Goal: Register for event/course

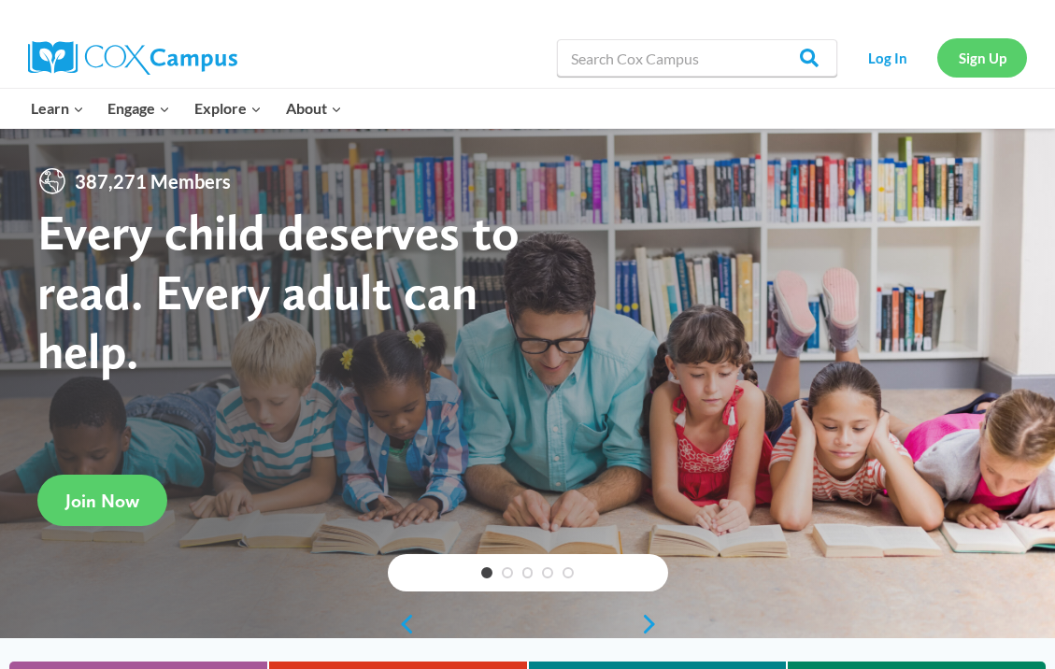
click at [973, 62] on link "Sign Up" at bounding box center [983, 57] width 90 height 38
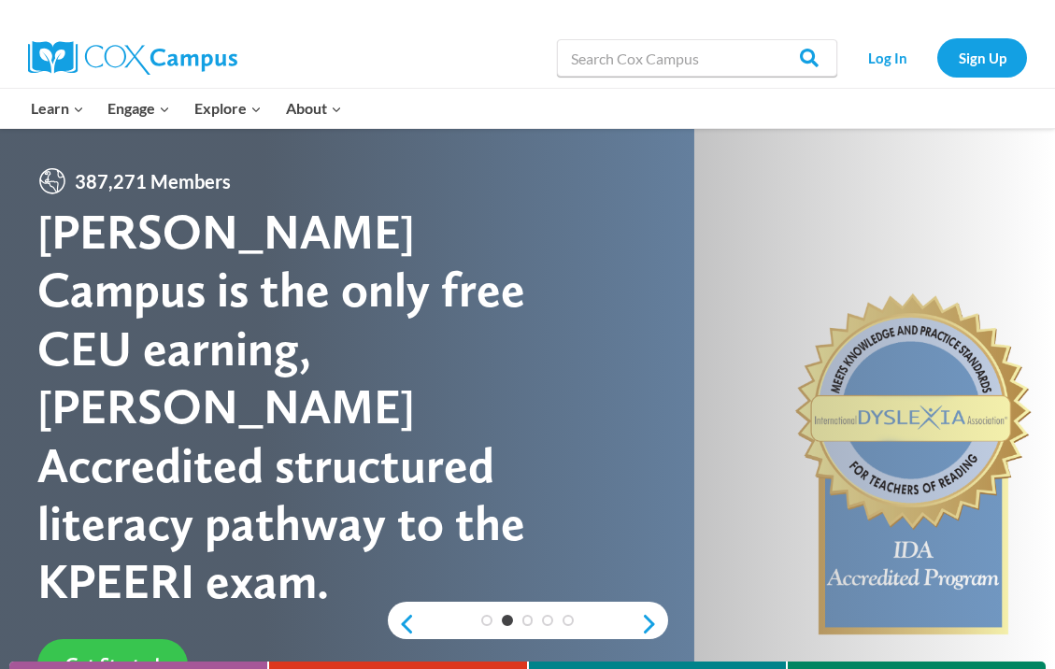
click at [110, 653] on span "Get Started" at bounding box center [112, 664] width 94 height 22
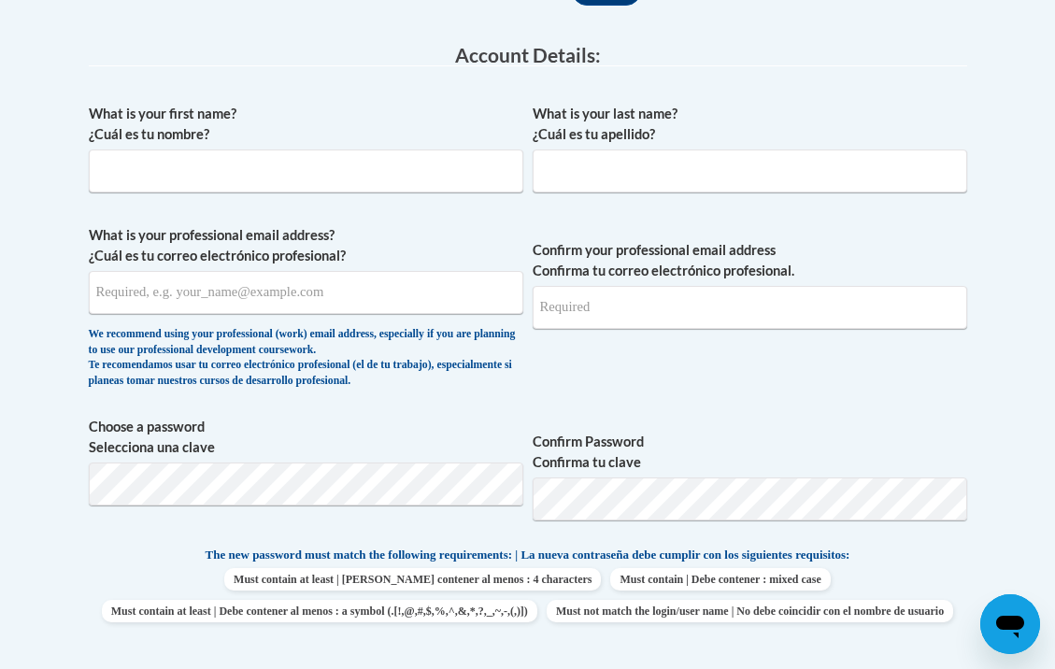
scroll to position [502, 0]
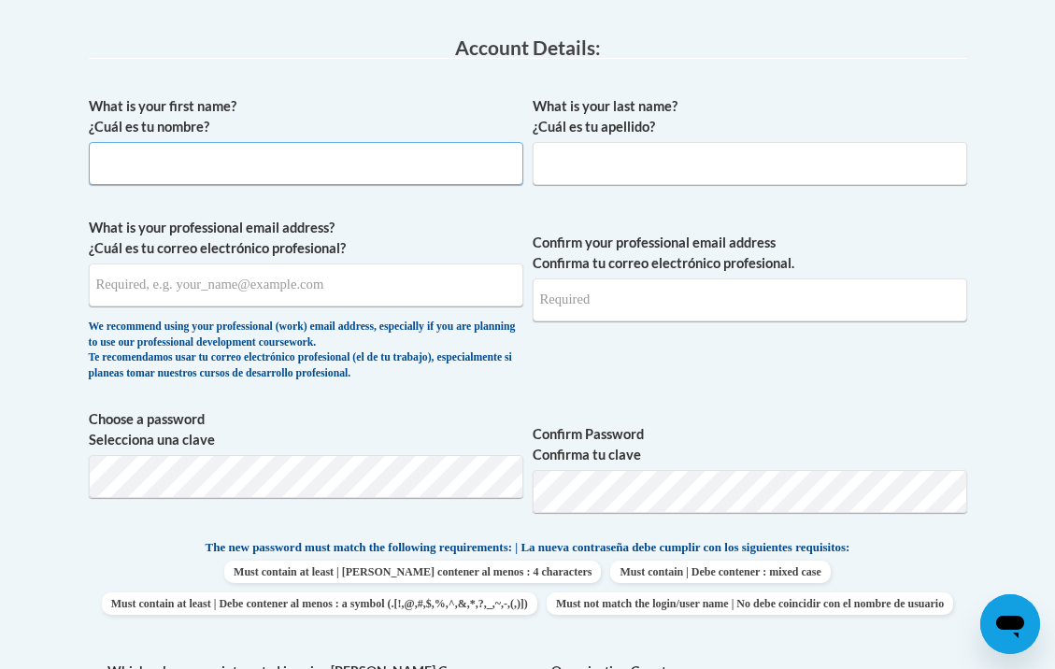
click at [151, 158] on input "What is your first name? ¿Cuál es tu nombre?" at bounding box center [306, 163] width 435 height 43
type input "Suzanne"
click at [575, 159] on input "What is your last name? ¿Cuál es tu apellido?" at bounding box center [750, 163] width 435 height 43
type input "Bright"
click at [120, 285] on input "What is your professional email address? ¿Cuál es tu correo electrónico profesi…" at bounding box center [306, 285] width 435 height 43
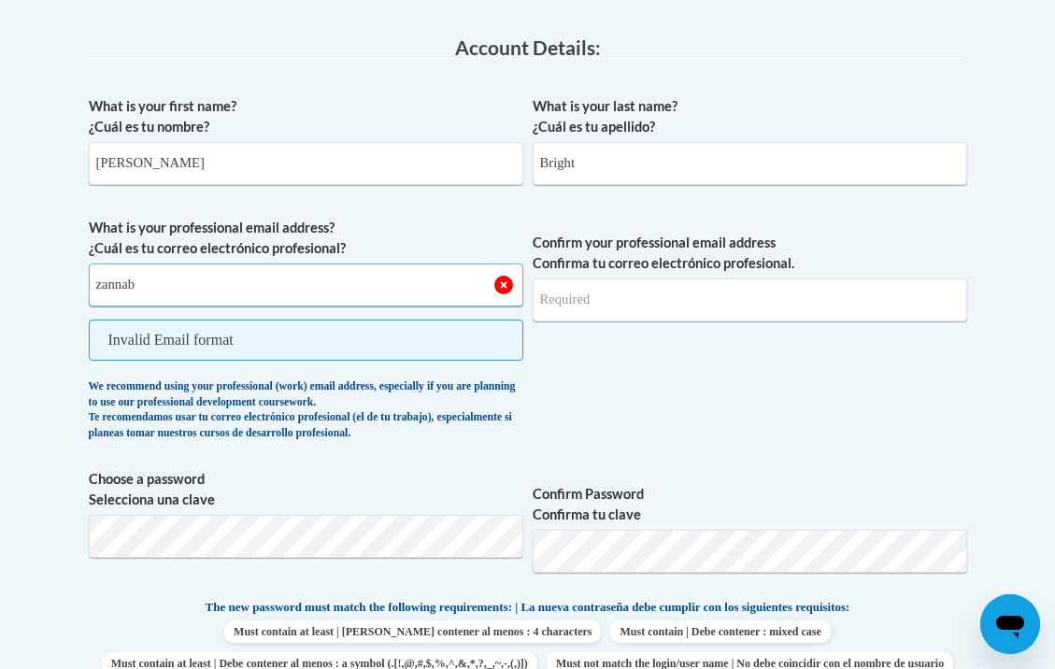
click at [322, 281] on input "zannab" at bounding box center [306, 285] width 435 height 43
type input "zannab7562@gmail.com"
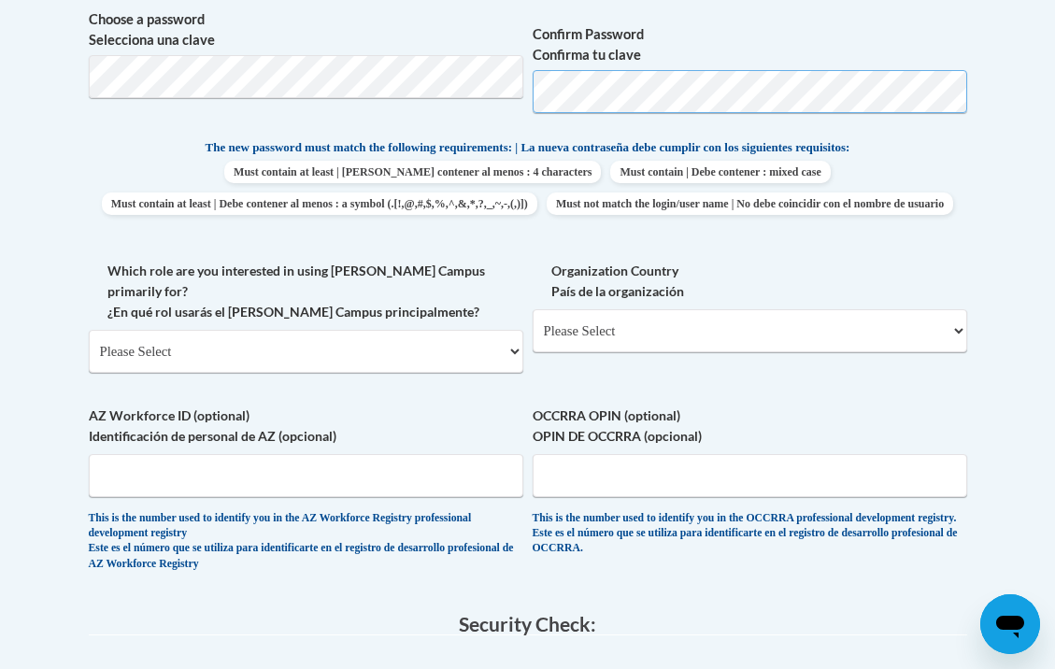
scroll to position [904, 0]
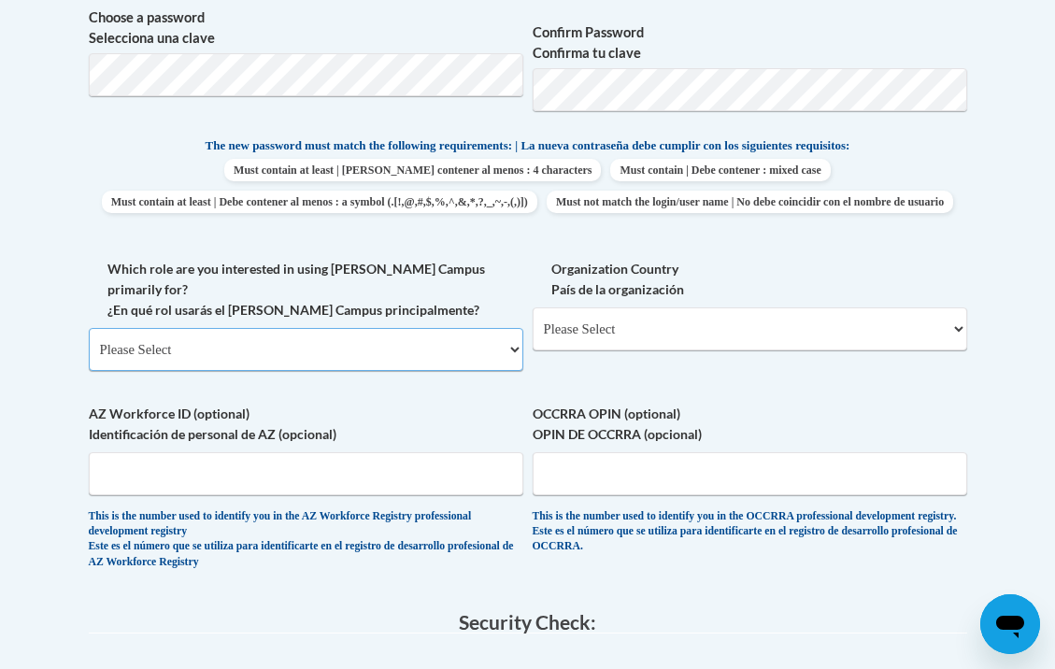
click at [502, 366] on select "Please Select College/University | Colegio/Universidad Community/Nonprofit Part…" at bounding box center [306, 349] width 435 height 43
select select "fbf2d438-af2f-41f8-98f1-81c410e29de3"
click at [89, 339] on select "Please Select College/University | Colegio/Universidad Community/Nonprofit Part…" at bounding box center [306, 349] width 435 height 43
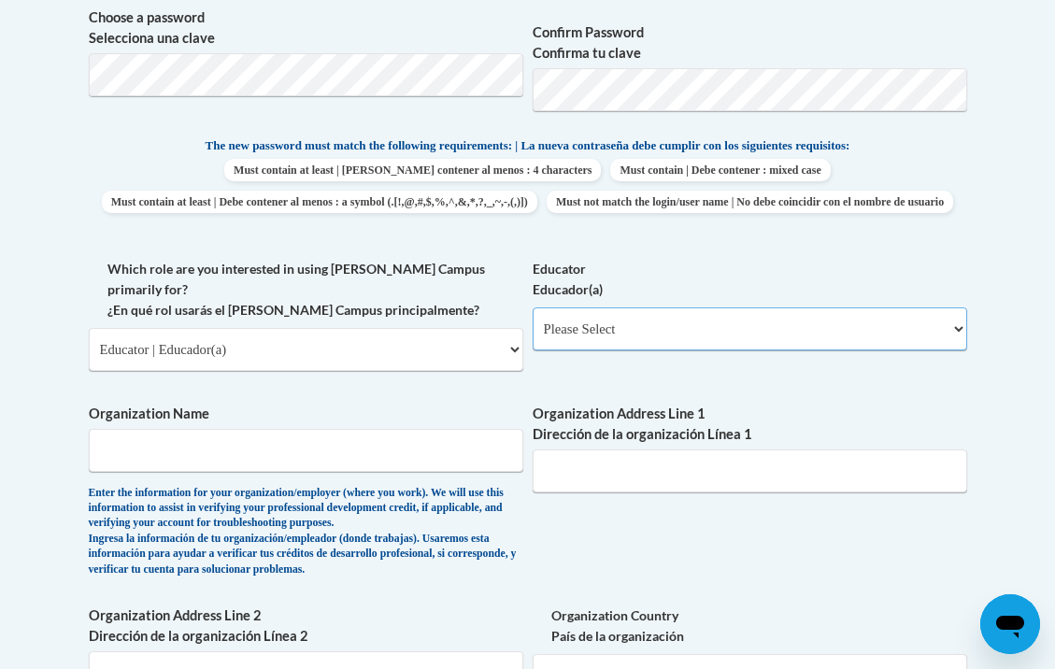
click at [962, 351] on select "Please Select Early Learning/Daycare Teacher/Family Home Care Provider | Maestr…" at bounding box center [750, 329] width 435 height 43
select select "5e2af403-4f2c-4e49-a02f-103e55d7b75b"
click at [533, 339] on select "Please Select Early Learning/Daycare Teacher/Family Home Care Provider | Maestr…" at bounding box center [750, 329] width 435 height 43
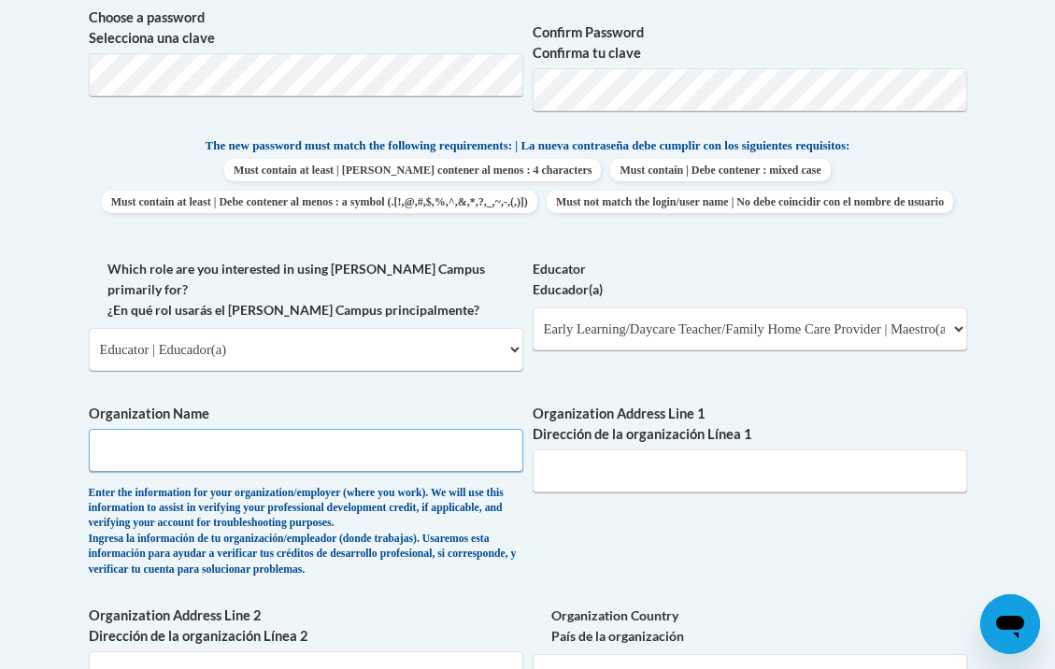
click at [181, 458] on input "Organization Name" at bounding box center [306, 450] width 435 height 43
type input "Austell Learning Academy"
type input "2081 MESA VALLEY WAY"
type input "AUSTELL, GA 30106"
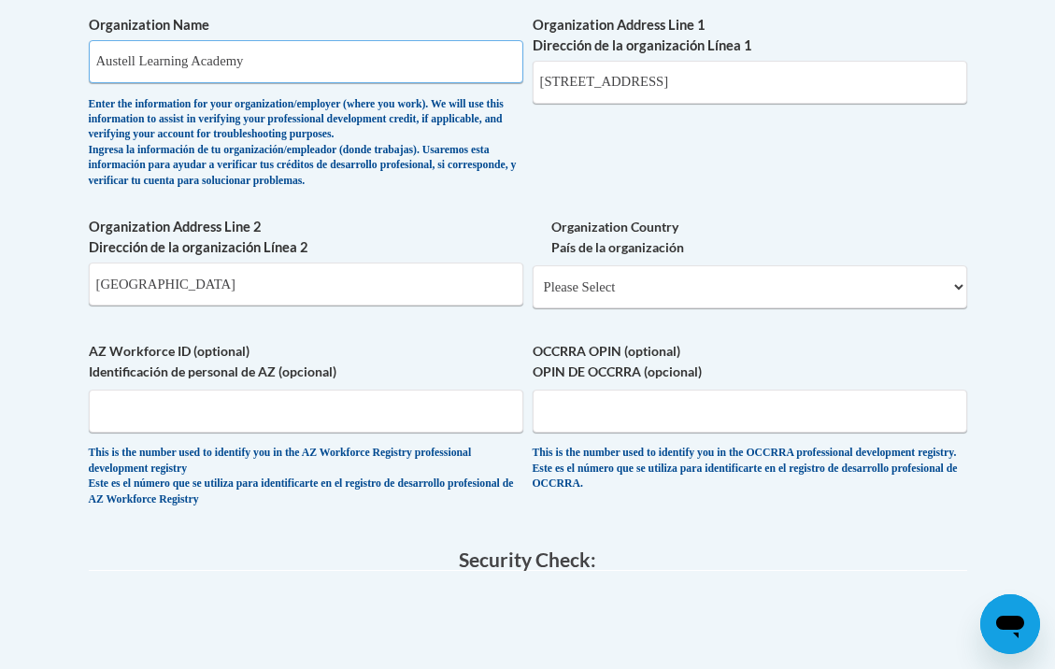
scroll to position [1305, 0]
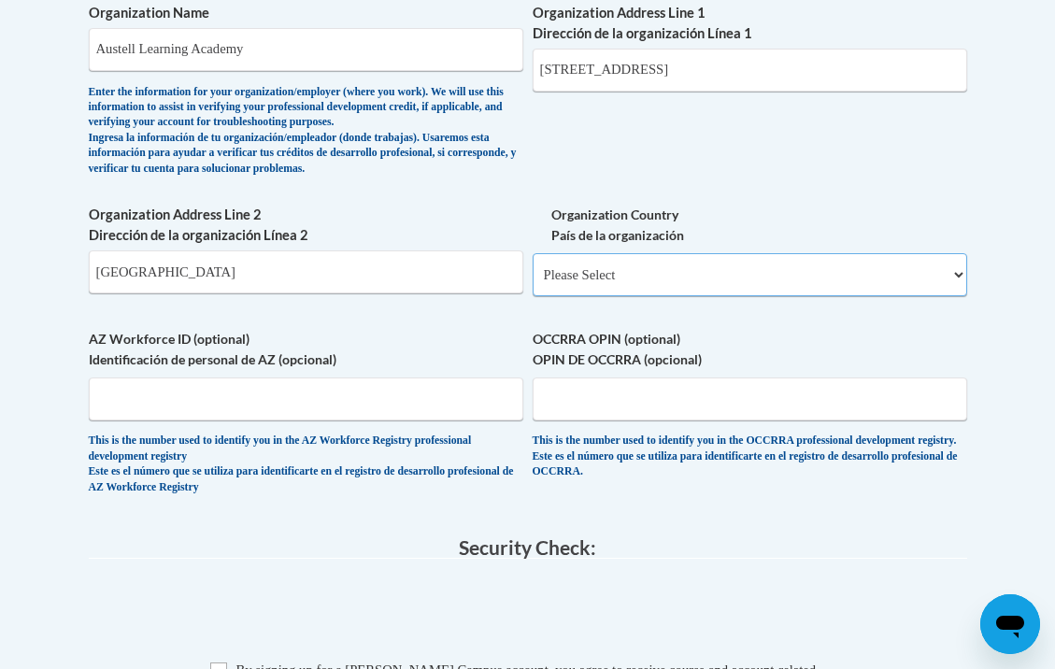
click at [956, 281] on select "Please Select United States | Estados Unidos Outside of the United States | Fue…" at bounding box center [750, 274] width 435 height 43
select select "ad49bcad-a171-4b2e-b99c-48b446064914"
click at [533, 264] on select "Please Select United States | Estados Unidos Outside of the United States | Fue…" at bounding box center [750, 274] width 435 height 43
select select
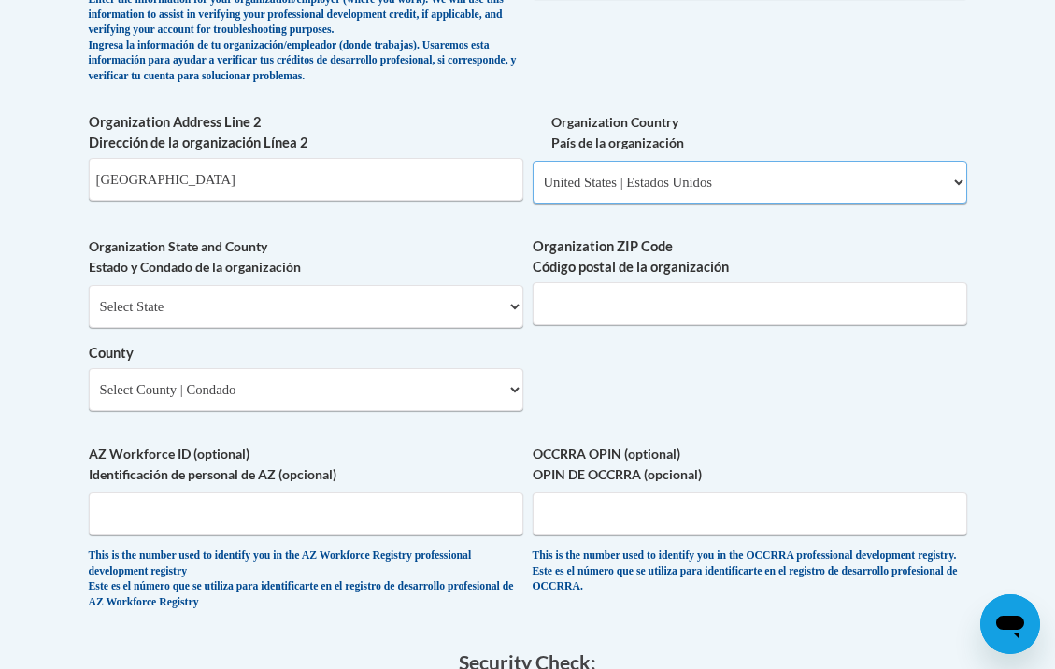
scroll to position [1406, 0]
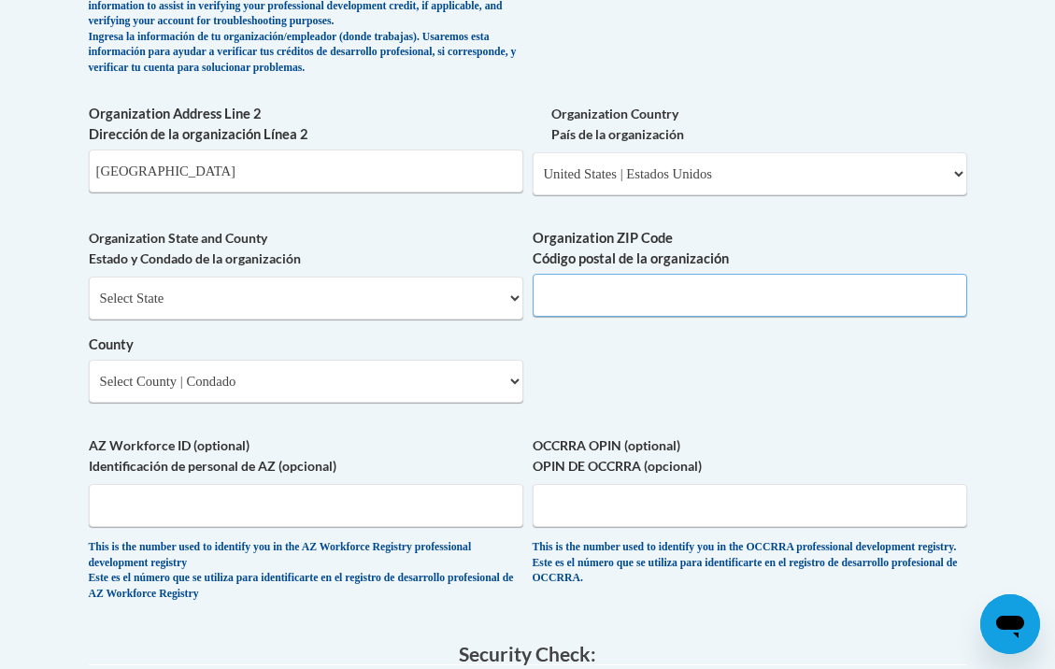
click at [606, 308] on input "Organization ZIP Code Código postal de la organización" at bounding box center [750, 295] width 435 height 43
type input "30106"
click at [512, 307] on select "Select State Alabama Alaska Arizona Arkansas California Colorado Connecticut De…" at bounding box center [306, 298] width 435 height 43
select select "Georgia"
click at [89, 287] on select "Select State Alabama Alaska Arizona Arkansas California Colorado Connecticut De…" at bounding box center [306, 298] width 435 height 43
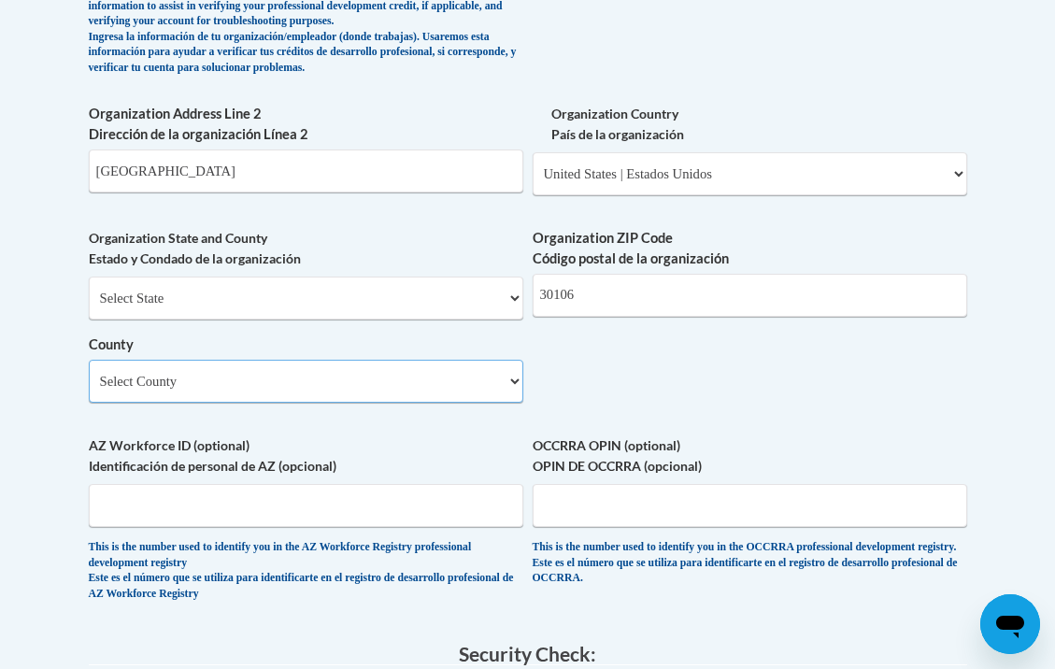
click at [513, 394] on select "Select County Appling Atkinson Bacon Baker Baldwin Banks Barrow Bartow Ben Hill…" at bounding box center [306, 381] width 435 height 43
select select "Cobb"
click at [89, 370] on select "Select County Appling Atkinson Bacon Baker Baldwin Banks Barrow Bartow Ben Hill…" at bounding box center [306, 381] width 435 height 43
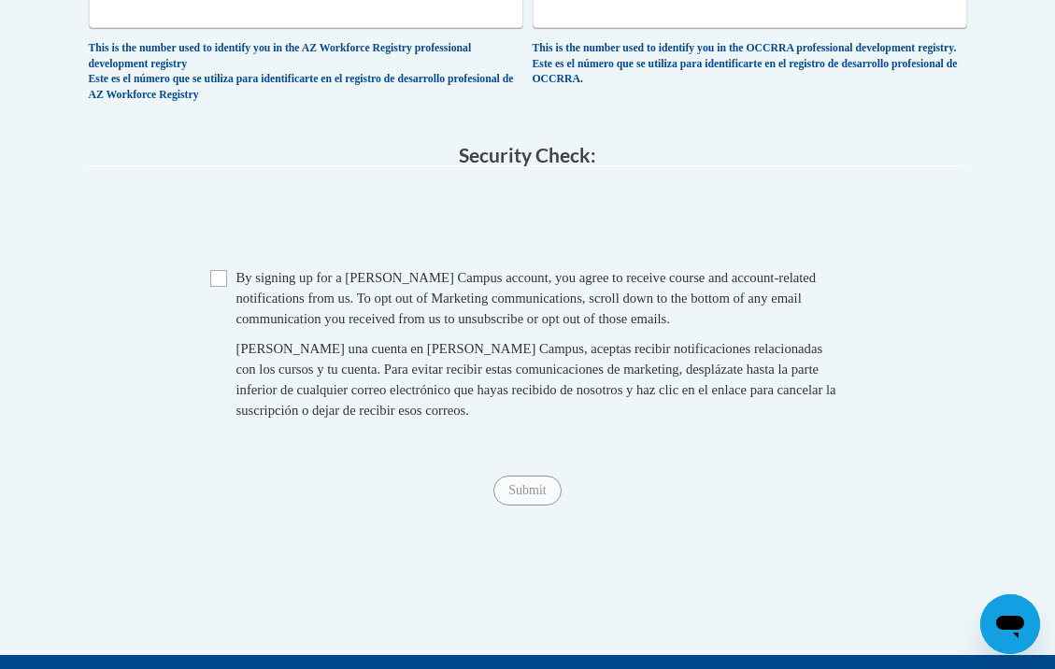
scroll to position [1908, 0]
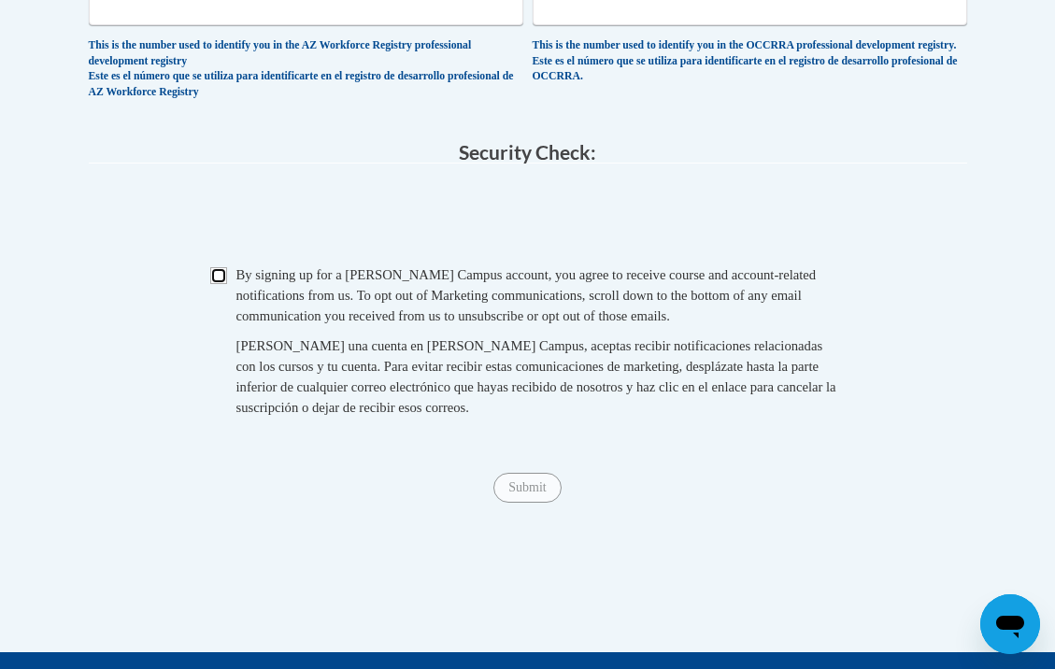
click at [221, 284] on input "Checkbox" at bounding box center [218, 275] width 17 height 17
checkbox input "true"
click at [537, 498] on input "Submit" at bounding box center [527, 488] width 67 height 30
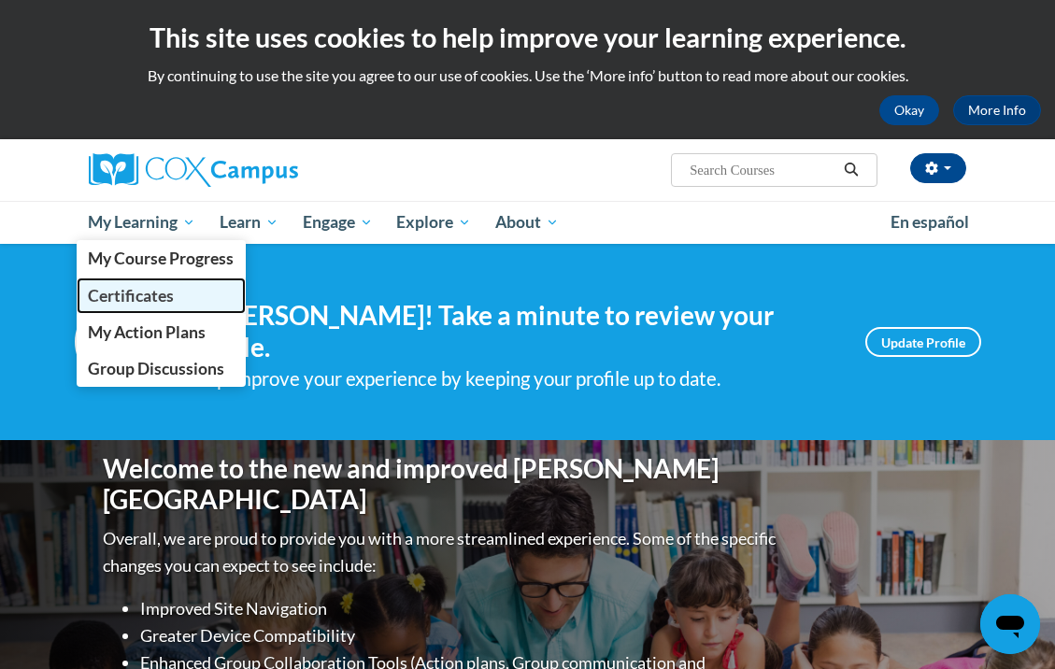
click at [171, 299] on span "Certificates" at bounding box center [131, 296] width 86 height 20
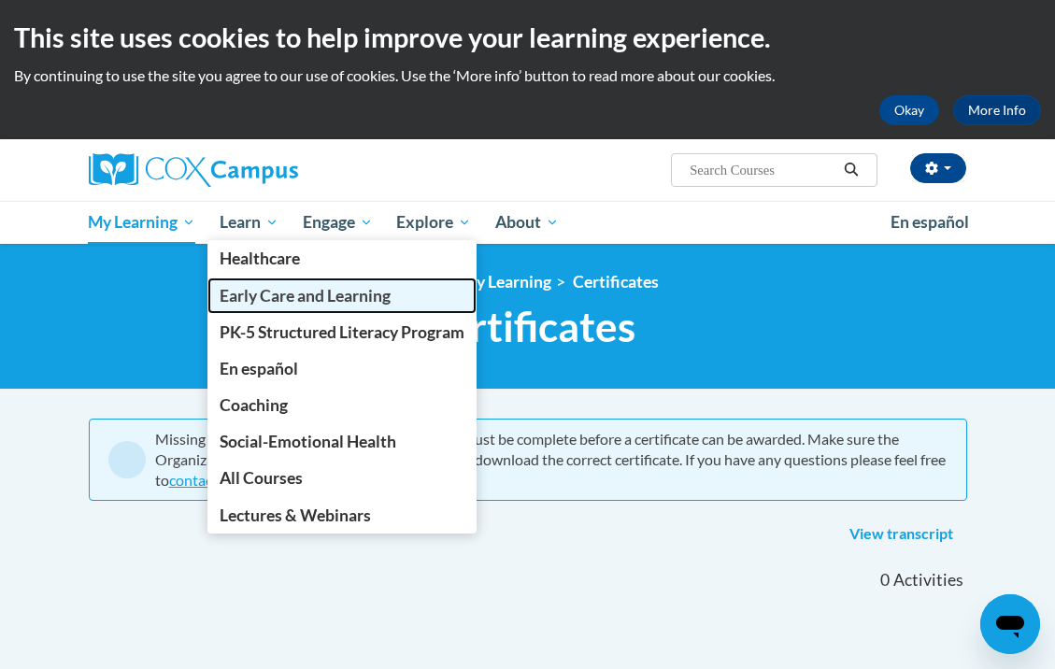
click at [294, 295] on span "Early Care and Learning" at bounding box center [305, 296] width 171 height 20
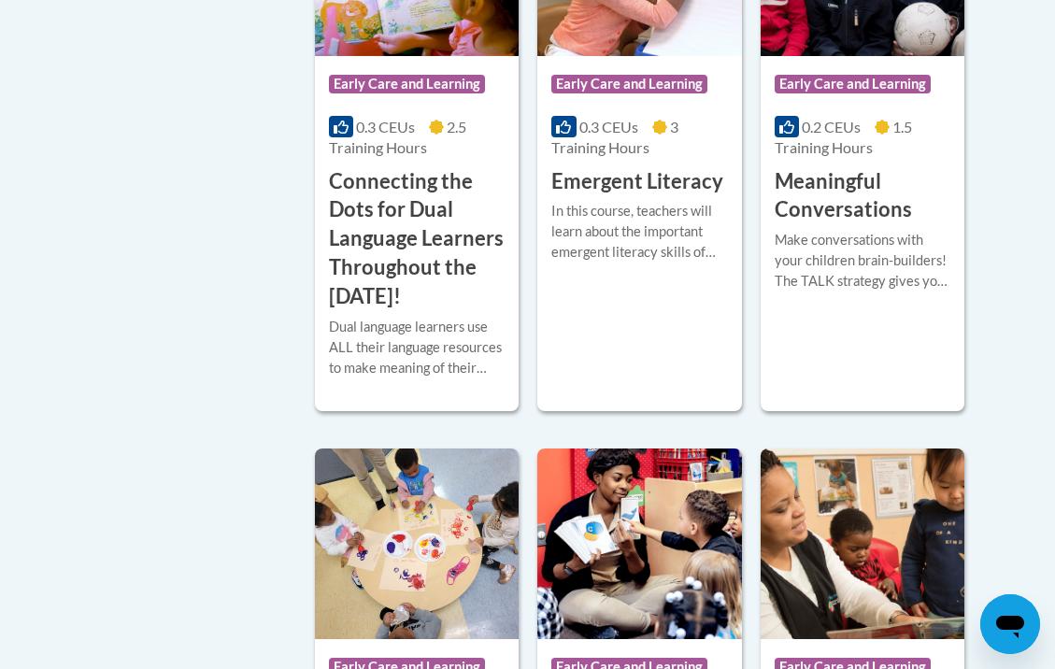
scroll to position [1406, 0]
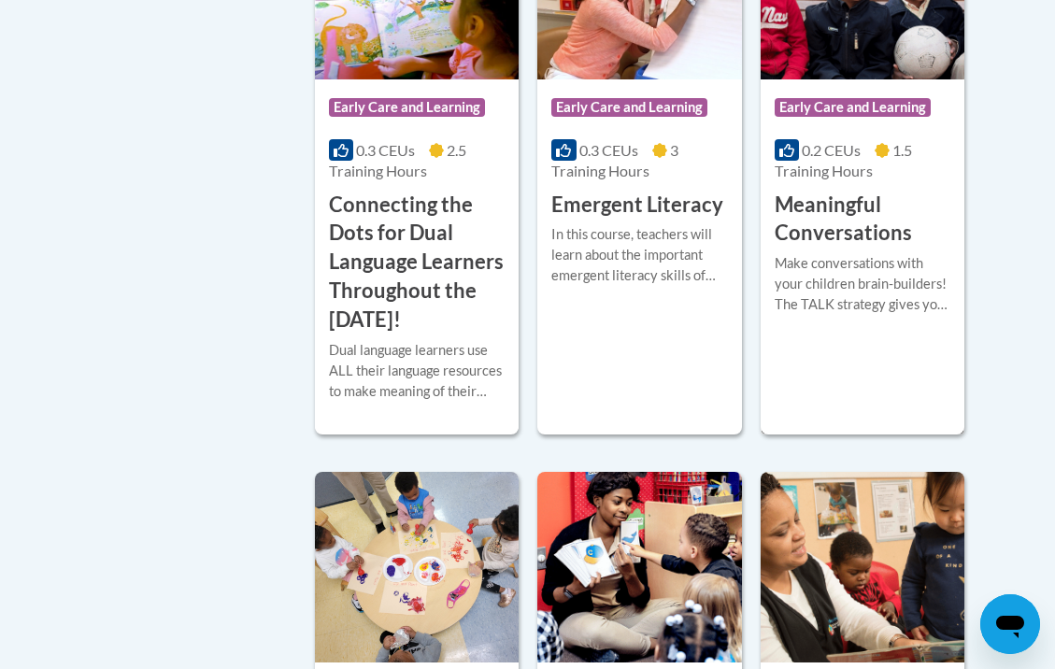
click at [893, 285] on div "Make conversations with your children brain-builders! The TALK strategy gives y…" at bounding box center [863, 284] width 176 height 62
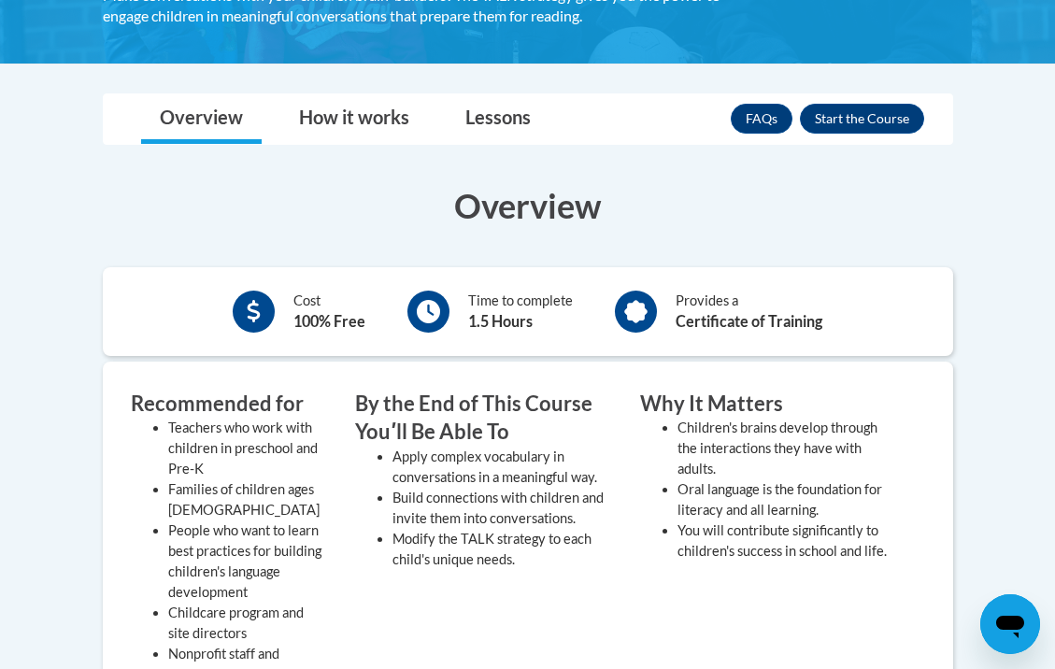
scroll to position [402, 0]
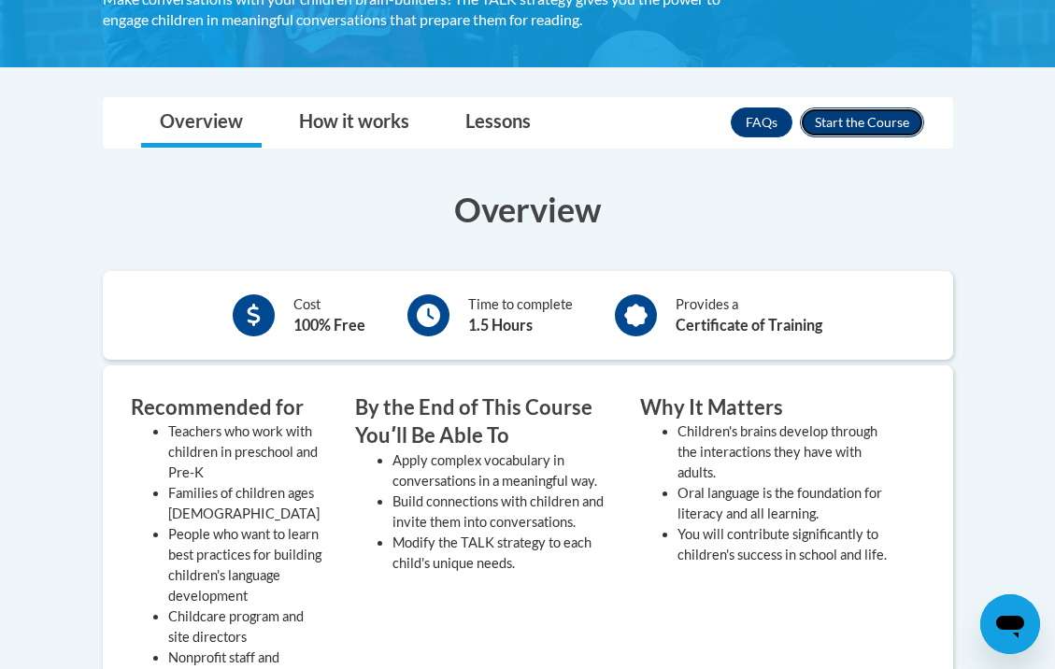
click at [880, 122] on button "Enroll" at bounding box center [862, 123] width 124 height 30
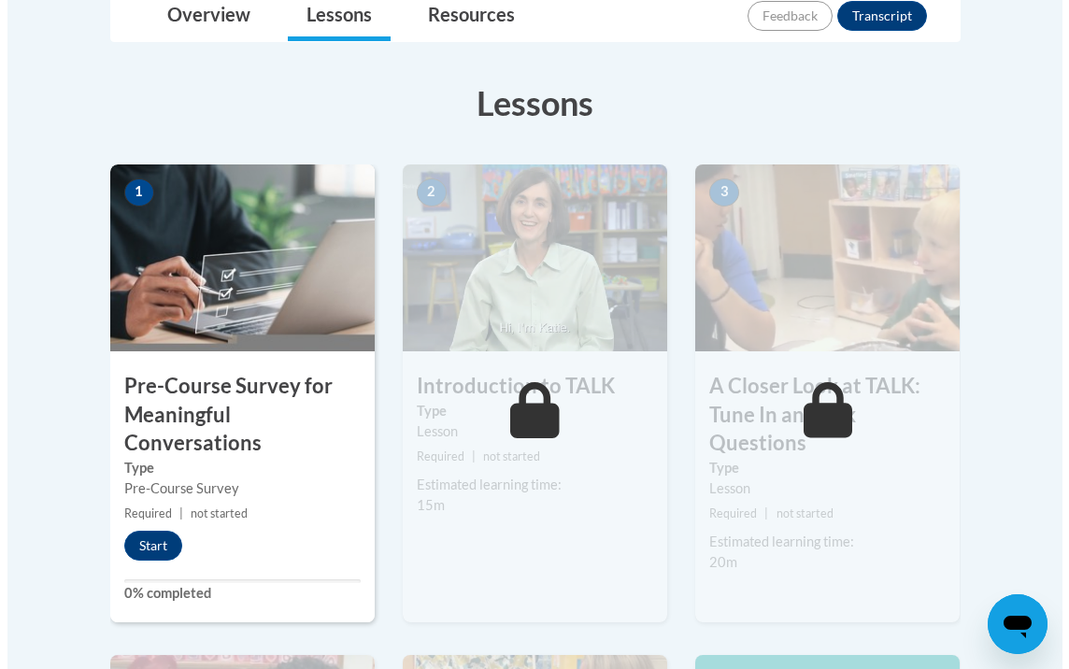
scroll to position [452, 0]
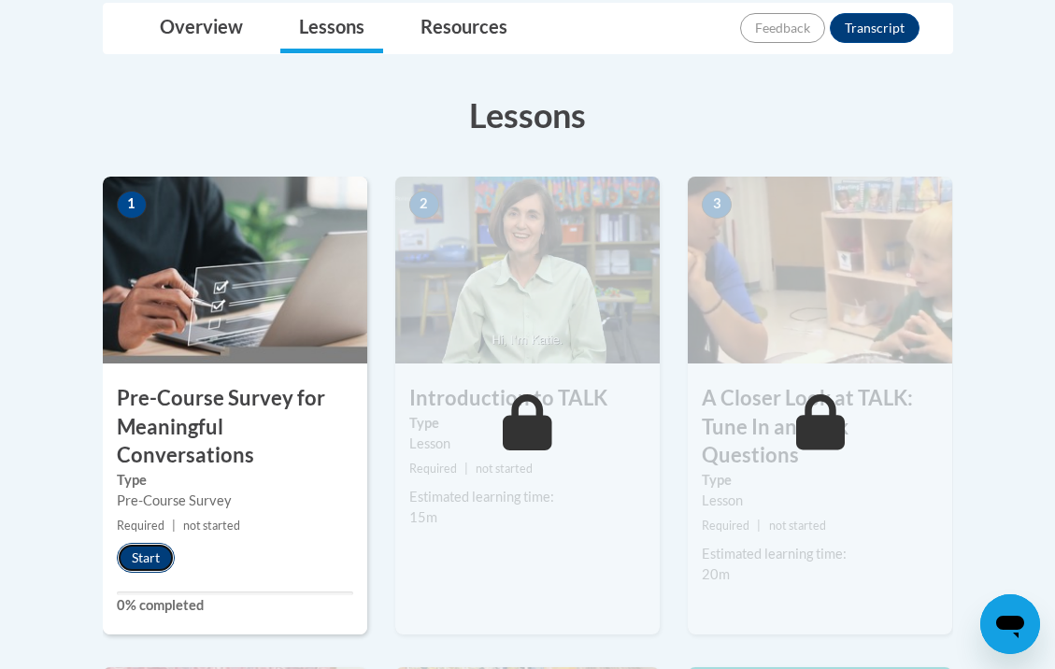
click at [155, 557] on button "Start" at bounding box center [146, 558] width 58 height 30
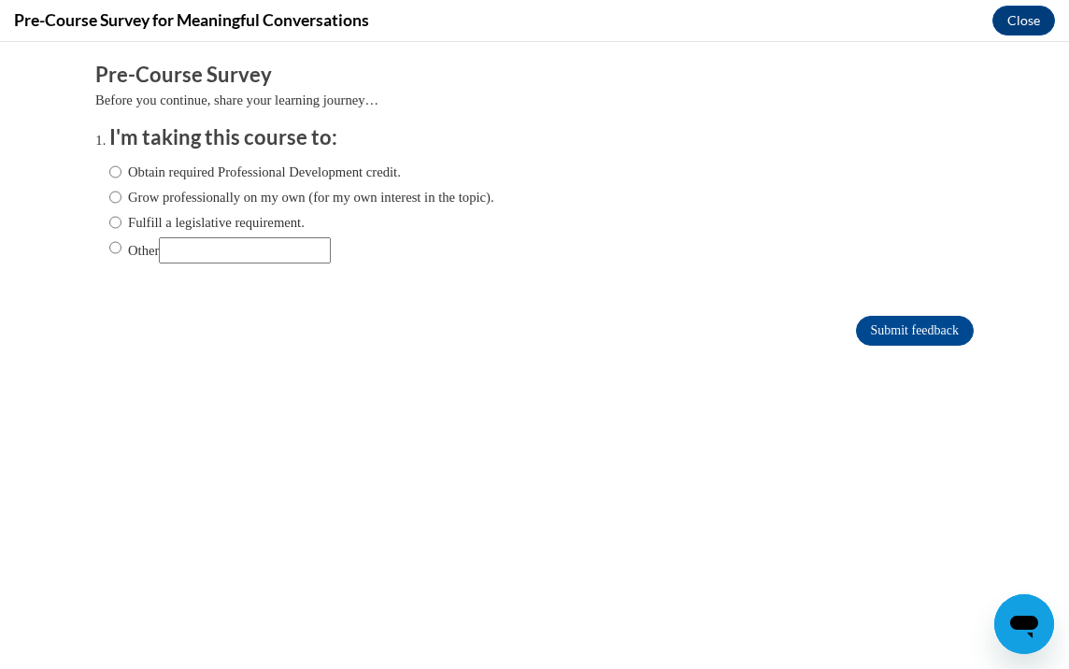
scroll to position [0, 0]
click at [109, 174] on input "Obtain required Professional Development credit." at bounding box center [115, 172] width 12 height 21
radio input "true"
click at [935, 322] on input "Submit feedback" at bounding box center [915, 331] width 118 height 30
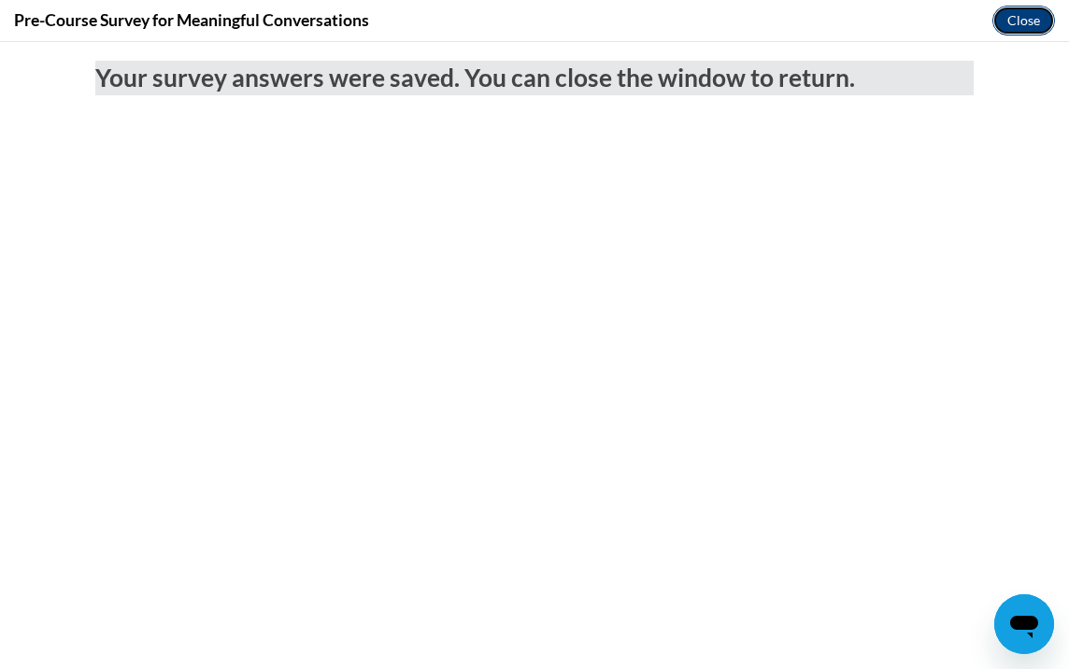
click at [1033, 11] on button "Close" at bounding box center [1024, 21] width 63 height 30
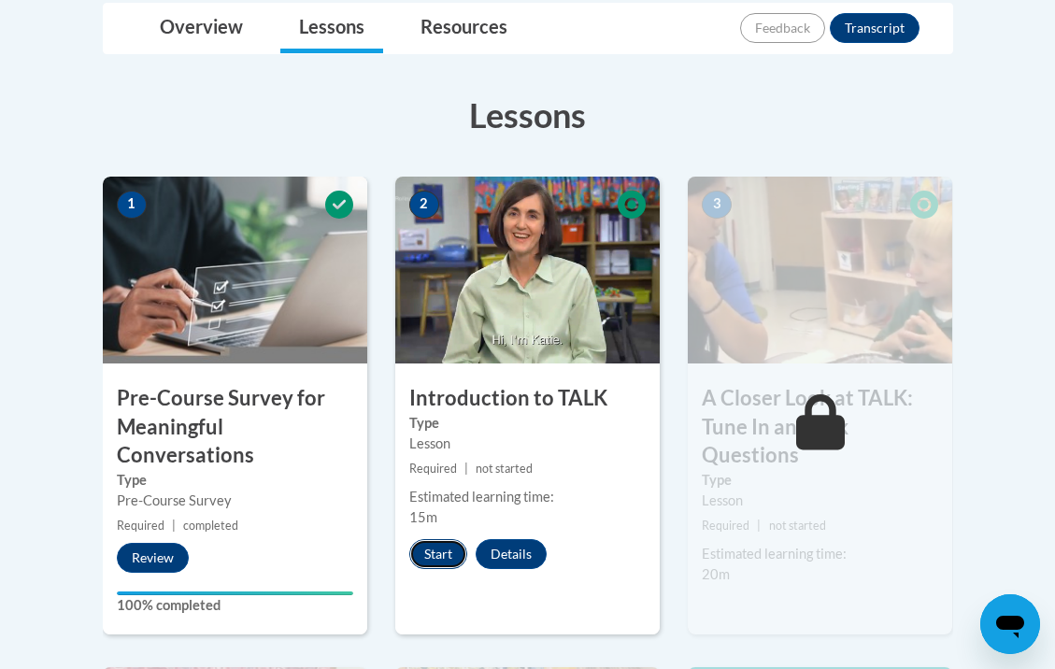
click at [446, 552] on button "Start" at bounding box center [438, 554] width 58 height 30
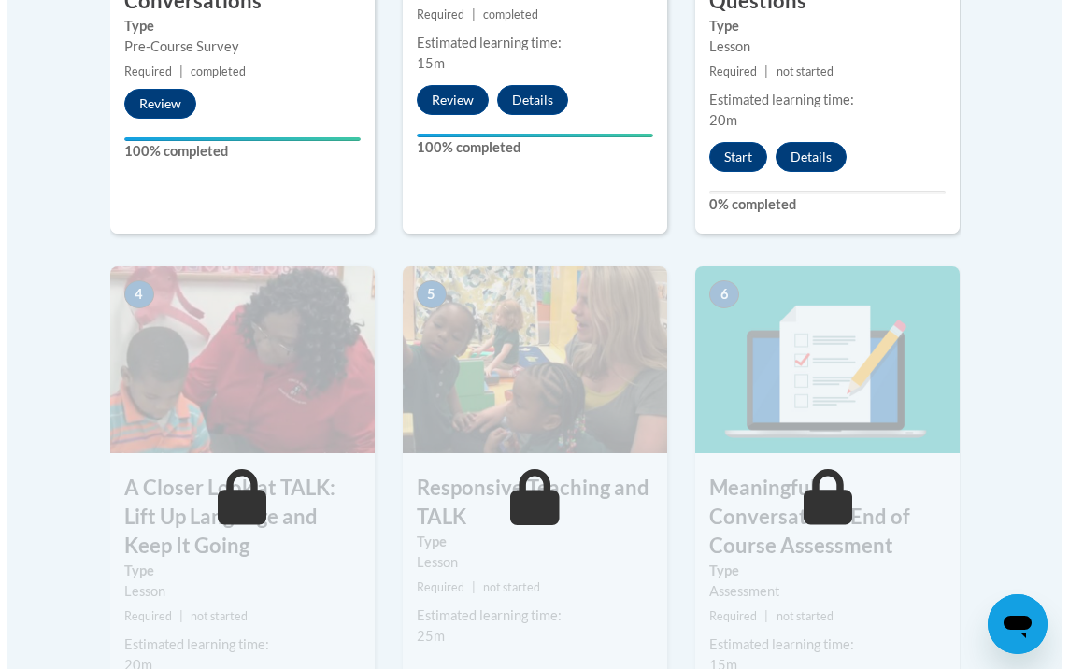
scroll to position [904, 0]
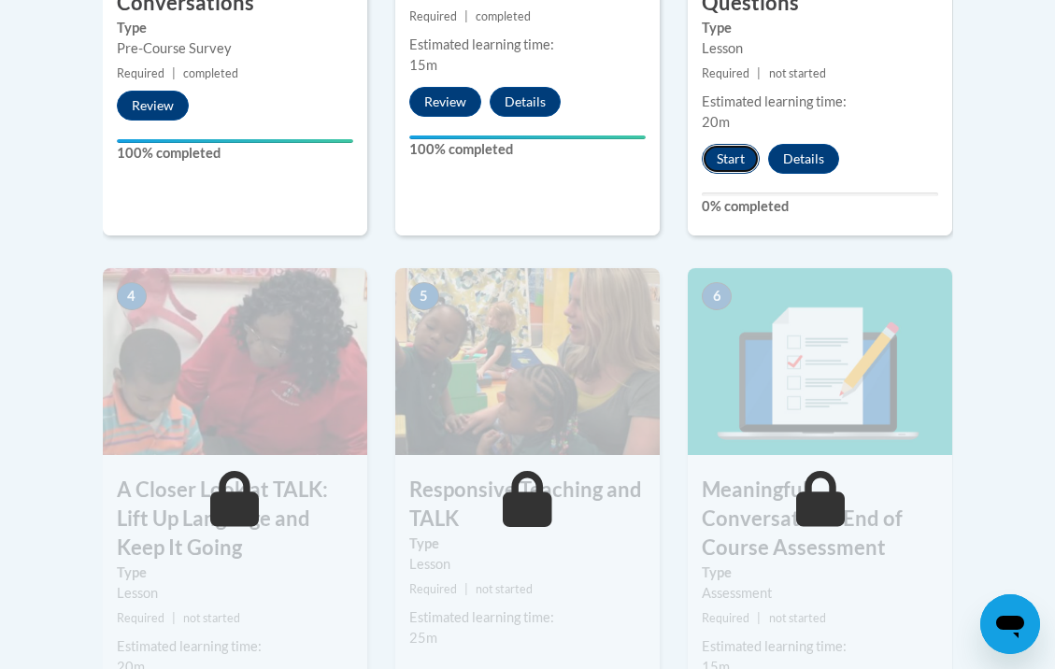
click at [740, 153] on button "Start" at bounding box center [731, 159] width 58 height 30
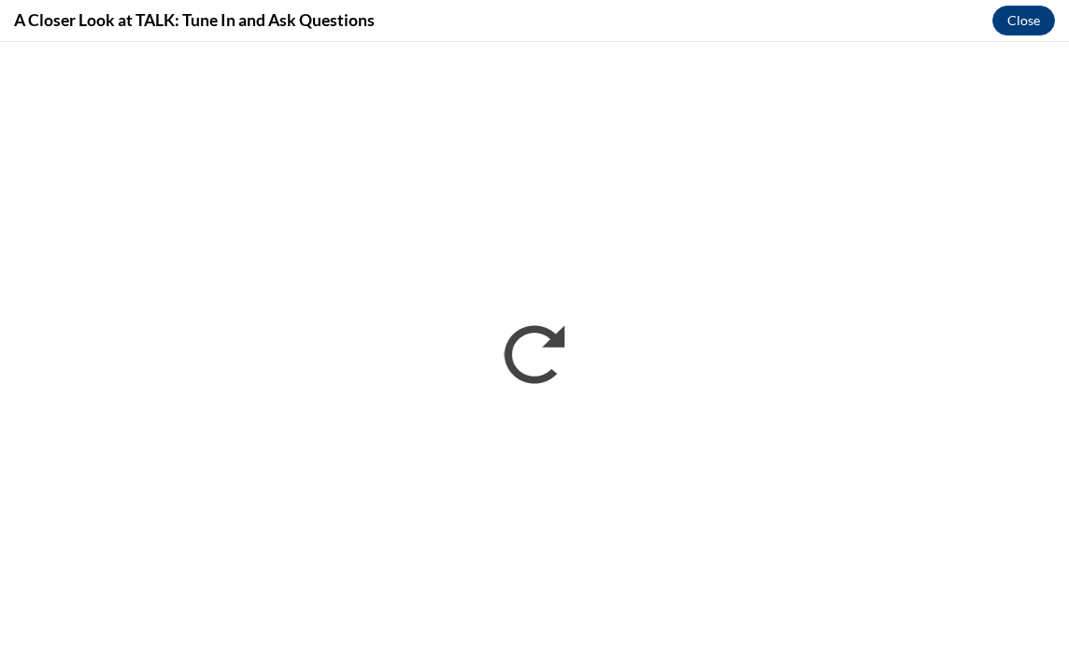
scroll to position [0, 0]
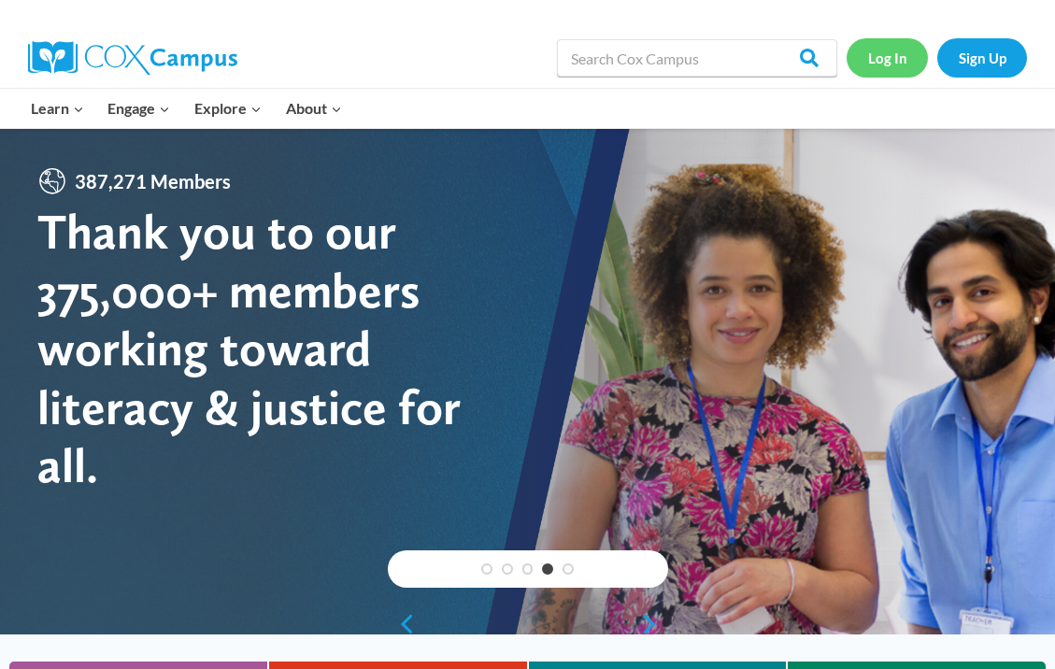
click at [890, 60] on link "Log In" at bounding box center [887, 57] width 81 height 38
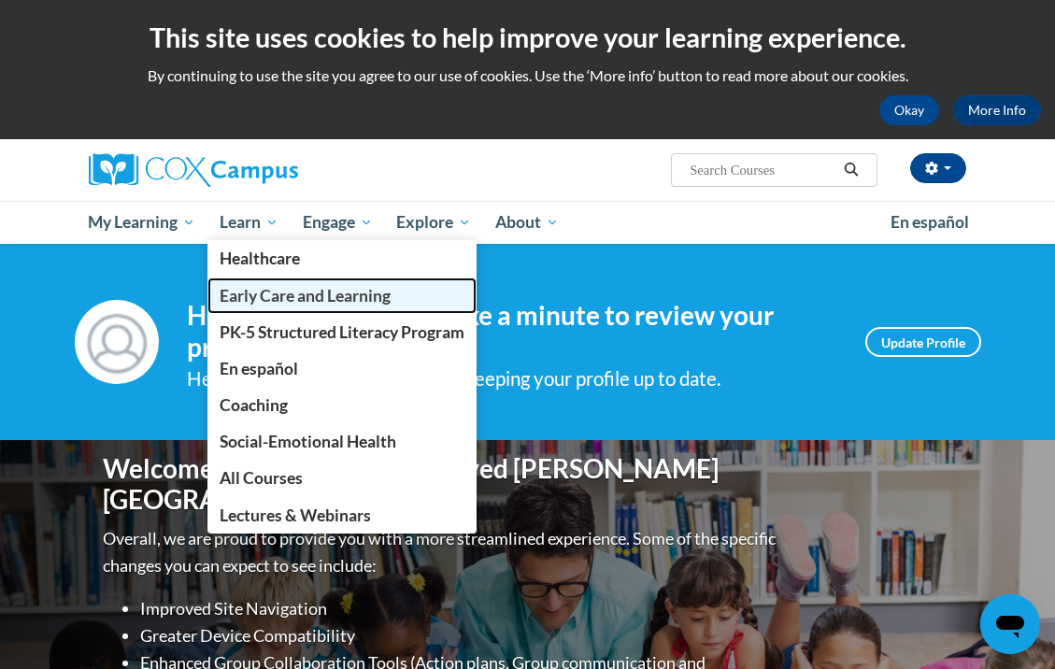
click at [302, 301] on span "Early Care and Learning" at bounding box center [305, 296] width 171 height 20
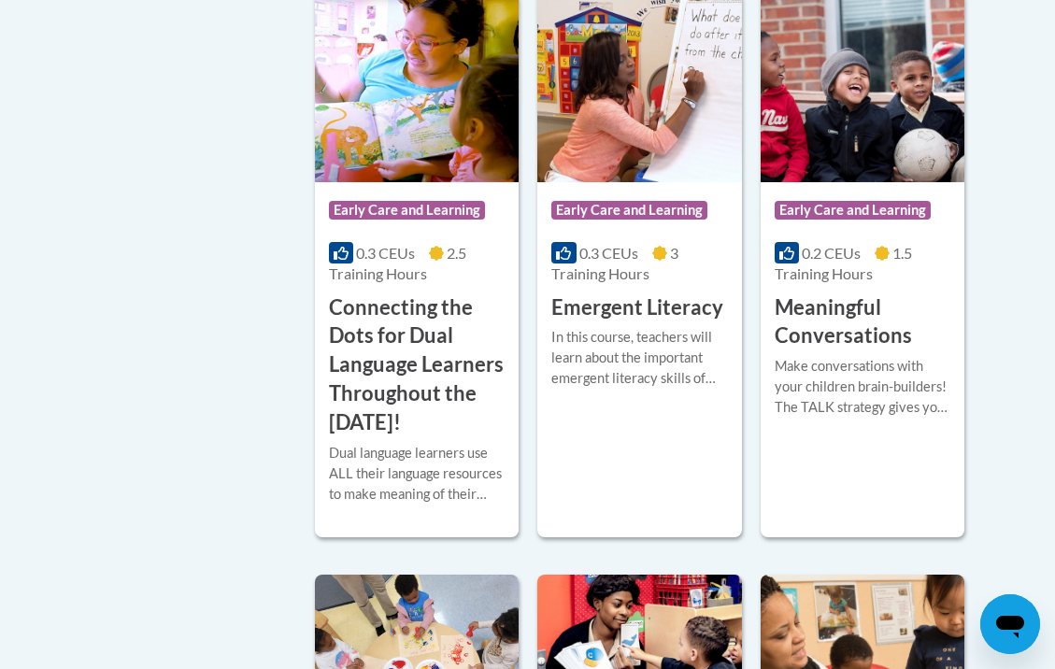
scroll to position [1305, 0]
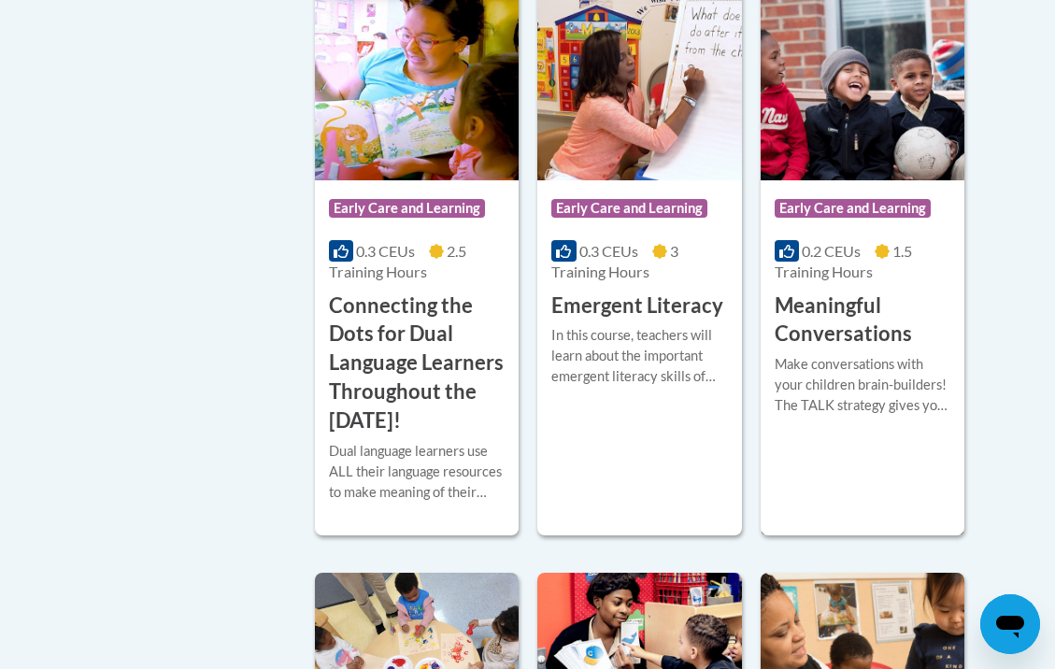
click at [858, 413] on div "Make conversations with your children brain-builders! The TALK strategy gives y…" at bounding box center [863, 385] width 176 height 62
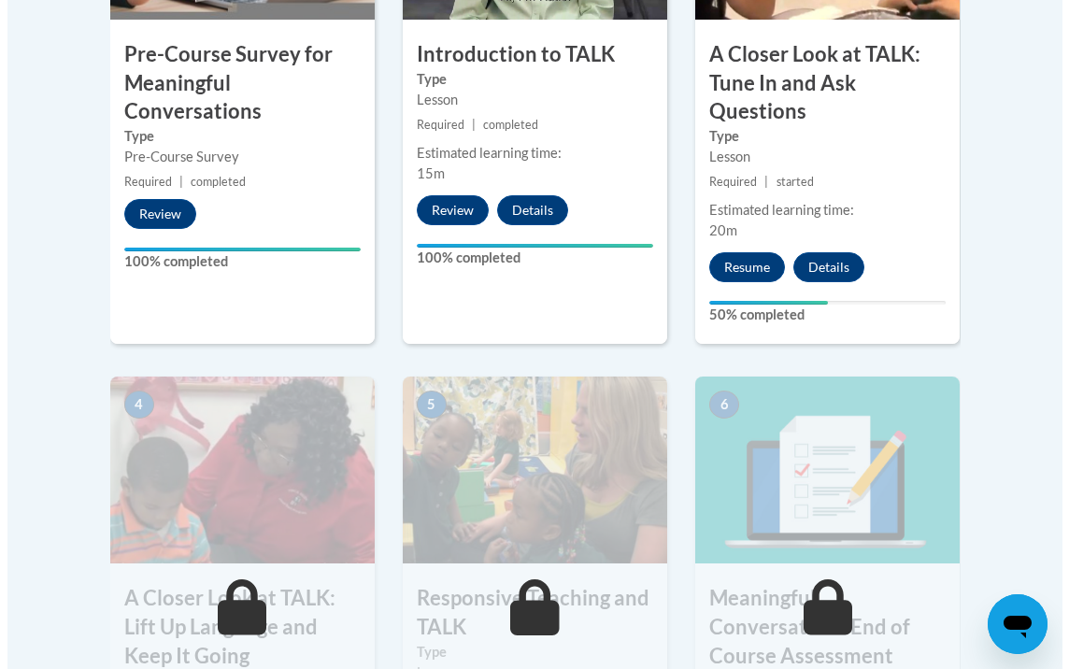
scroll to position [803, 0]
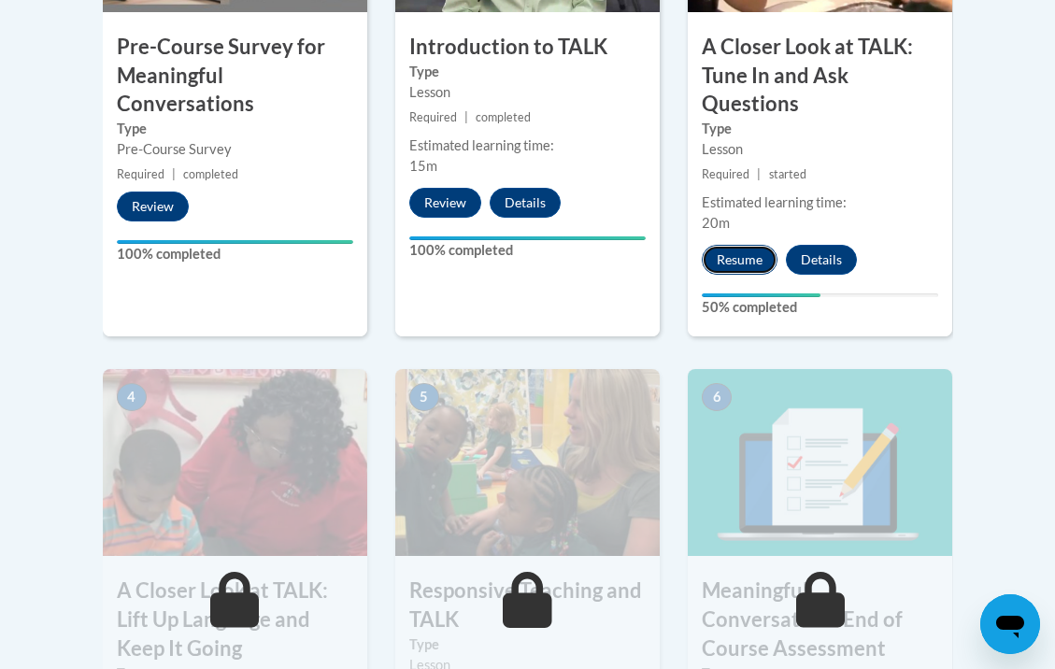
click at [735, 262] on button "Resume" at bounding box center [740, 260] width 76 height 30
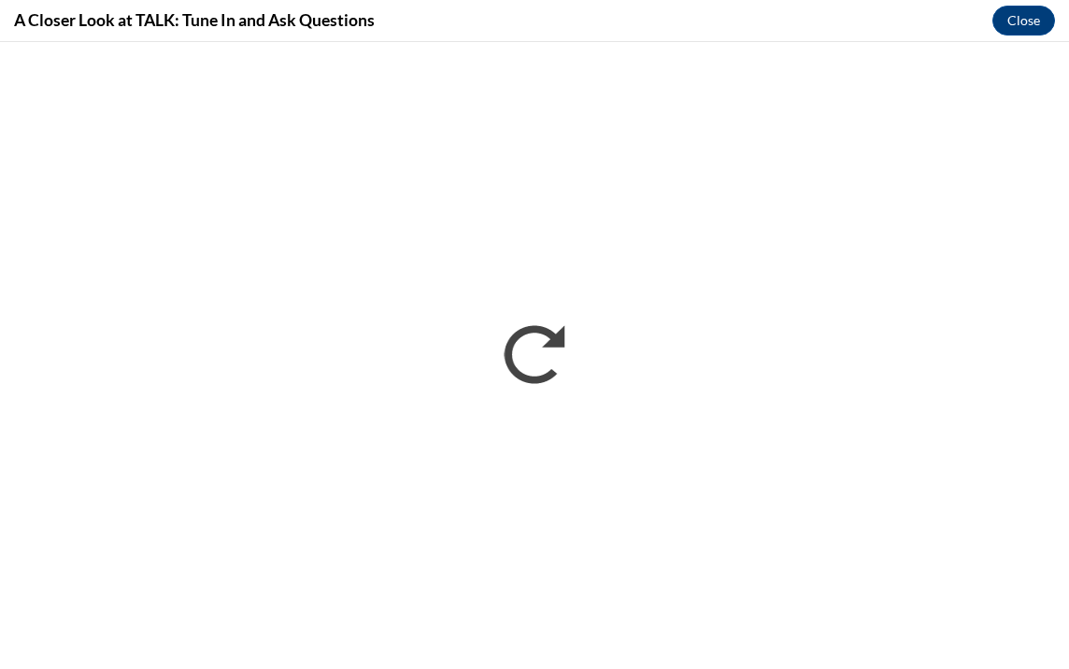
scroll to position [0, 0]
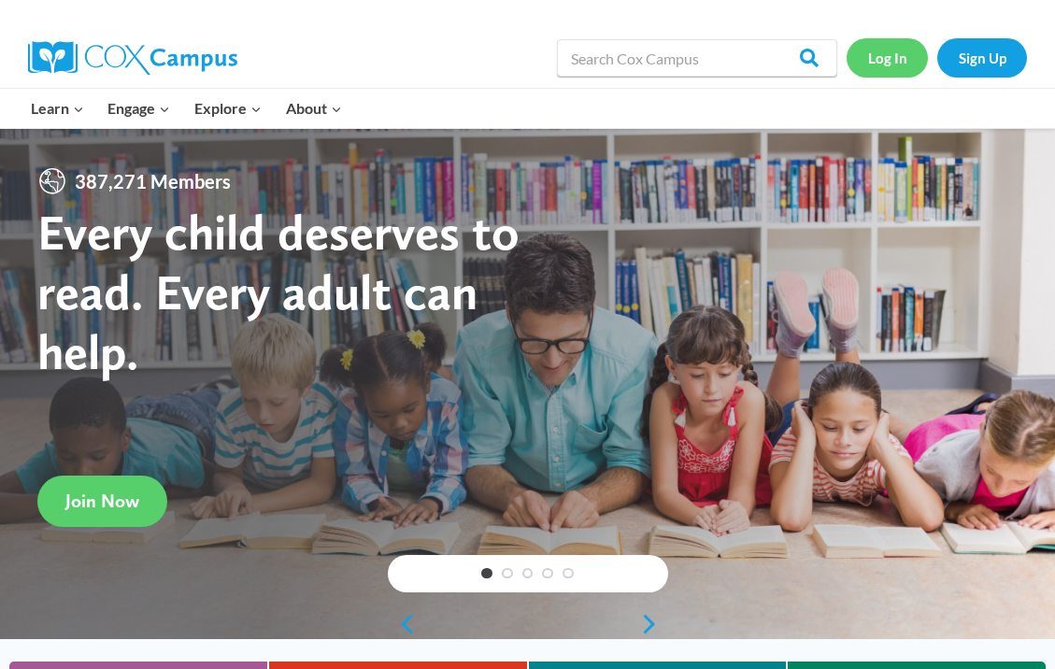
click at [895, 61] on link "Log In" at bounding box center [887, 57] width 81 height 38
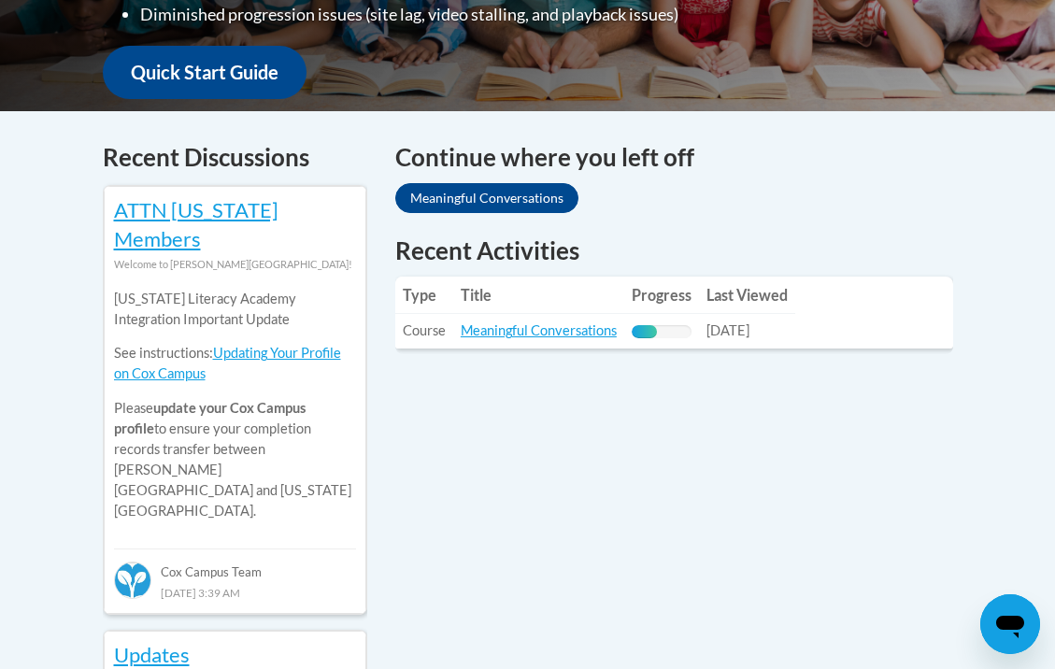
scroll to position [602, 0]
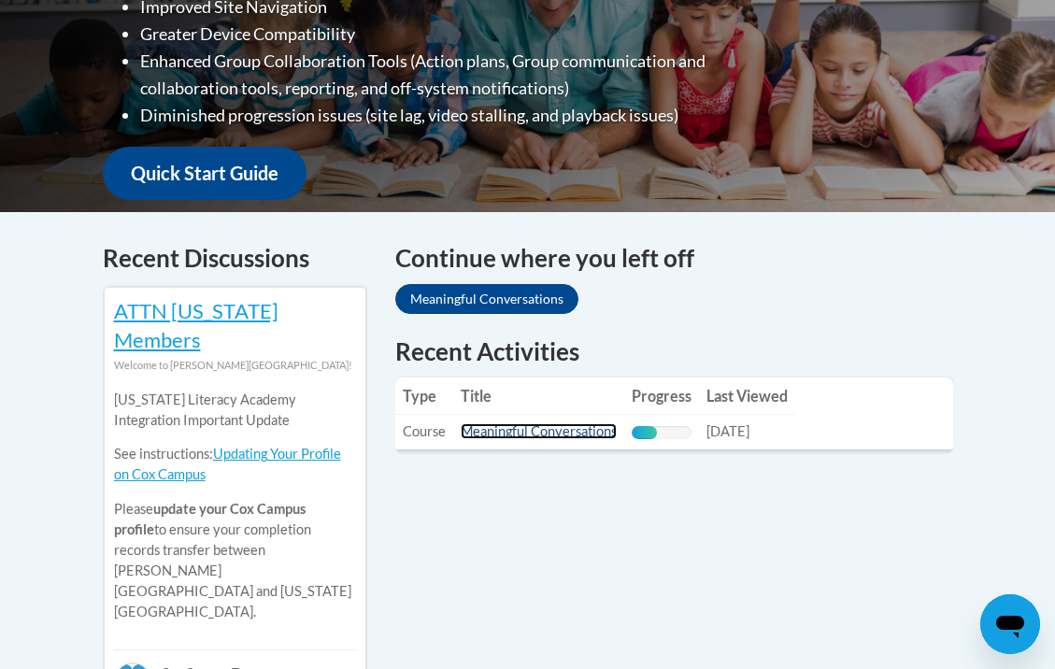
click at [572, 423] on link "Meaningful Conversations" at bounding box center [539, 431] width 156 height 16
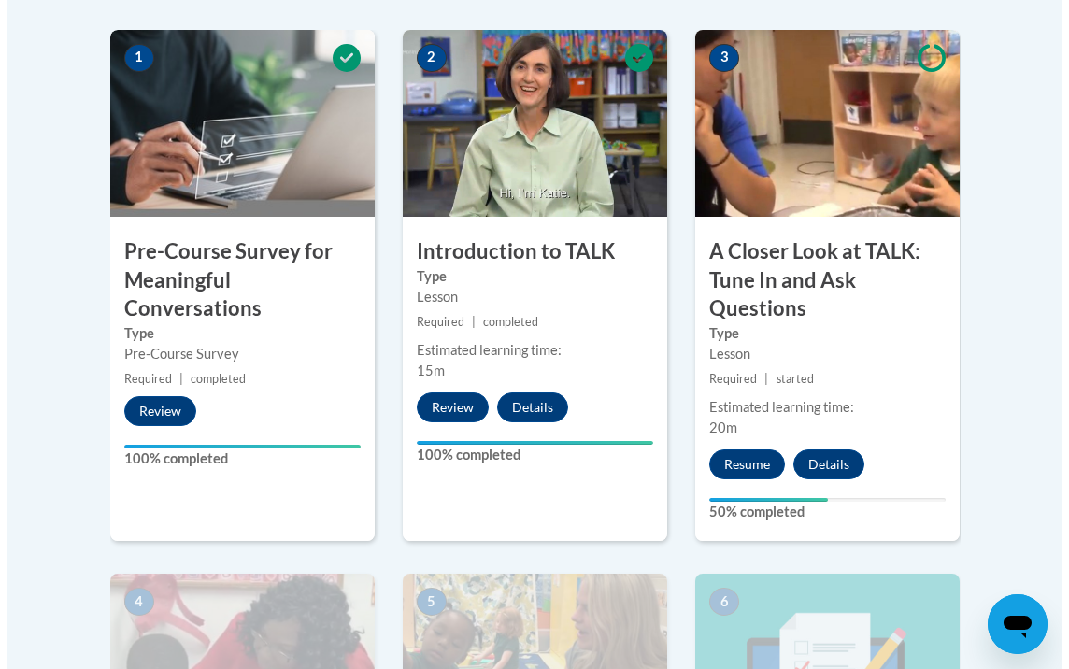
scroll to position [602, 0]
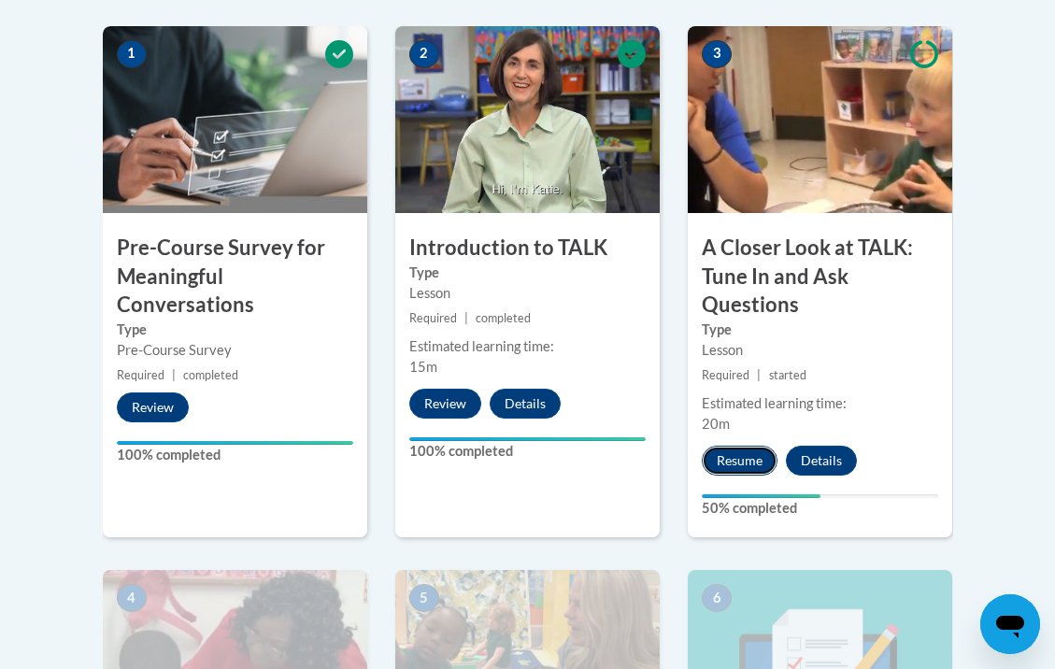
click at [752, 457] on button "Resume" at bounding box center [740, 461] width 76 height 30
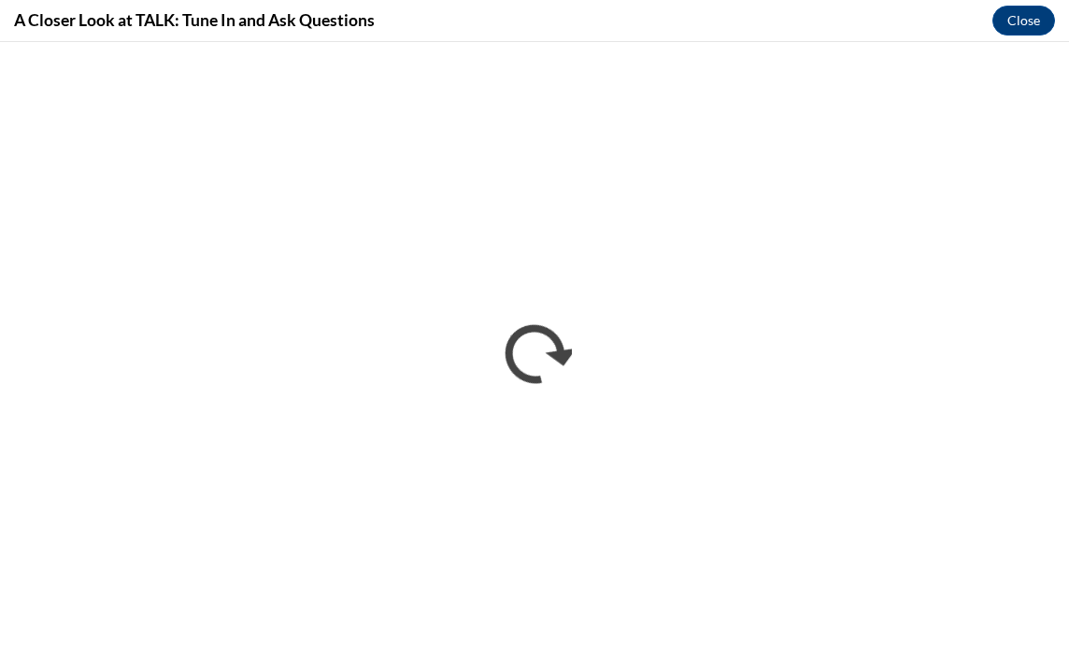
scroll to position [0, 0]
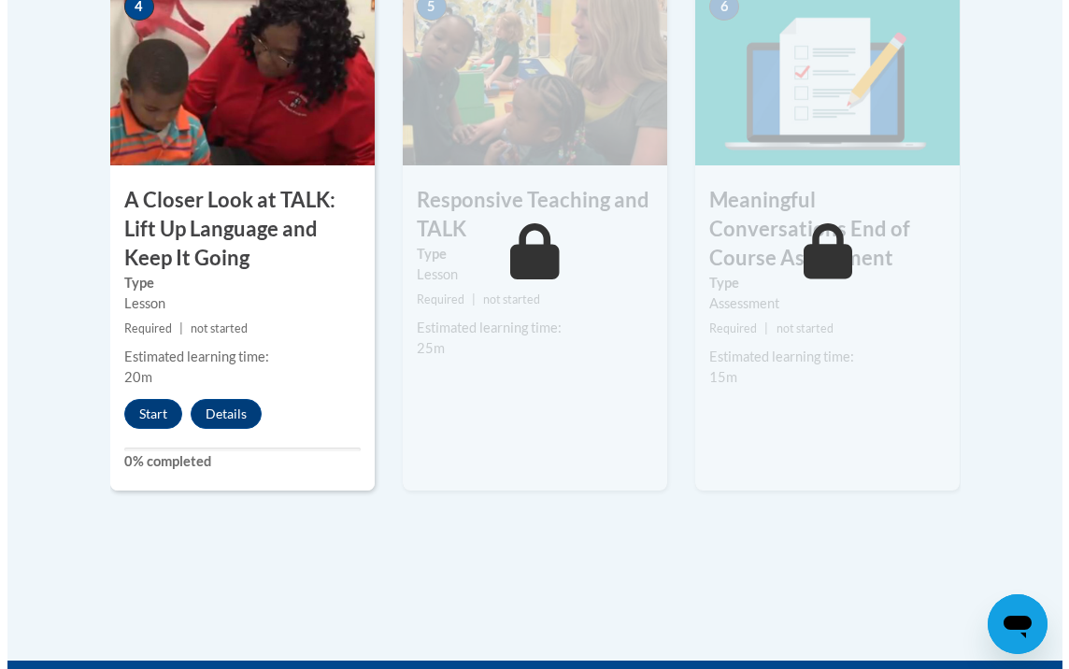
scroll to position [1205, 0]
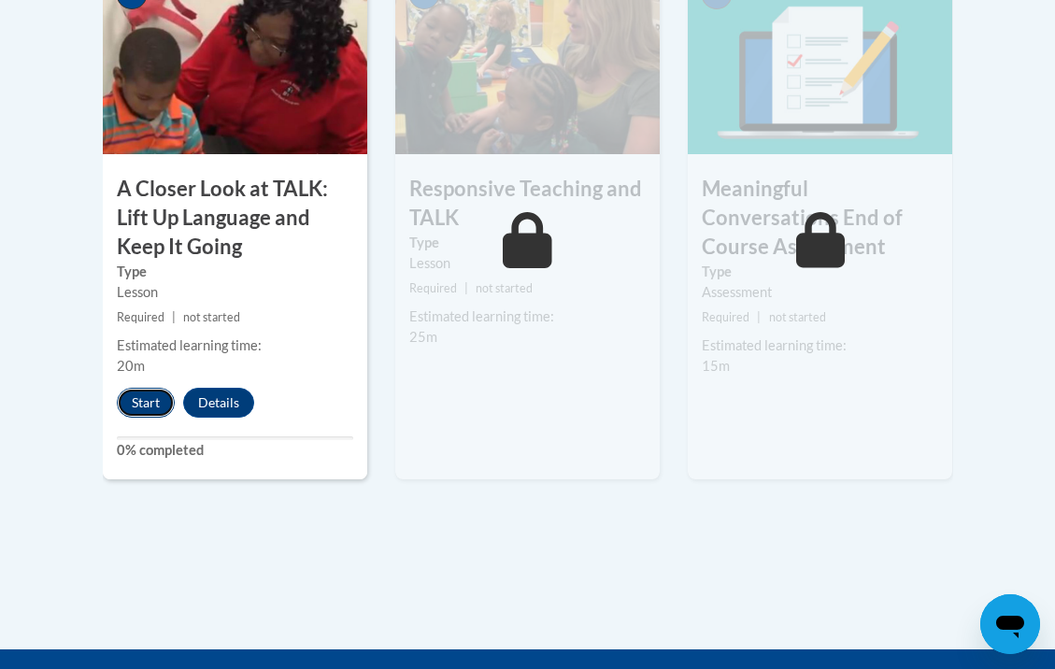
click at [153, 407] on button "Start" at bounding box center [146, 403] width 58 height 30
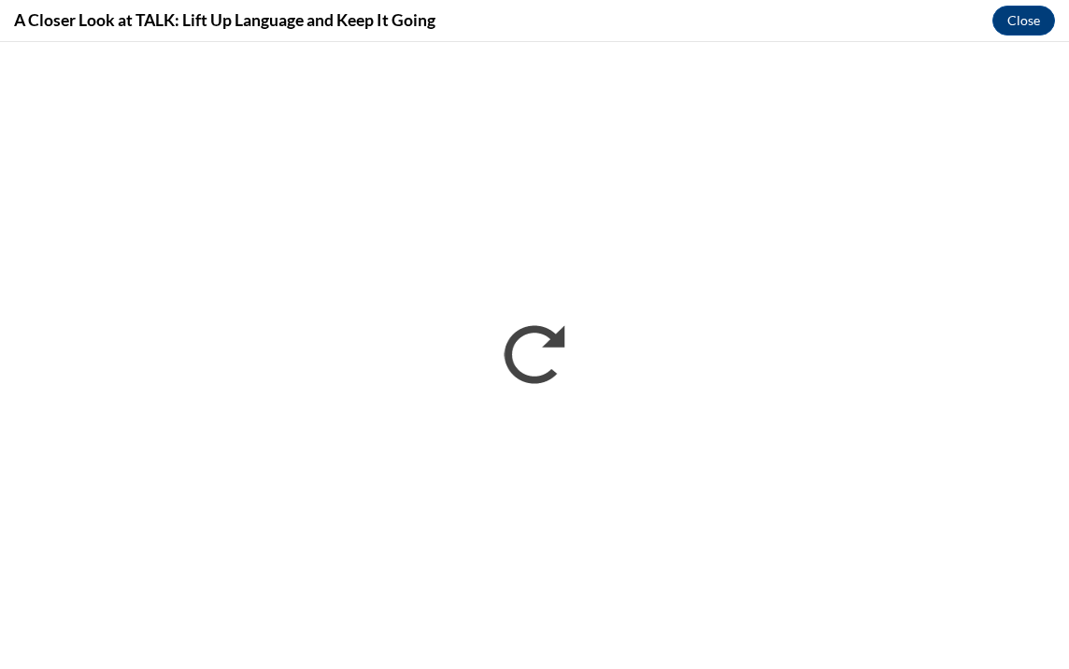
scroll to position [0, 0]
